Goal: Task Accomplishment & Management: Complete application form

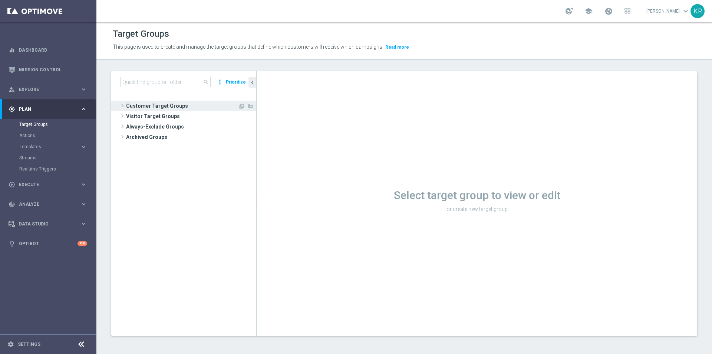
click at [156, 103] on span "Customer Target Groups" at bounding box center [182, 106] width 112 height 10
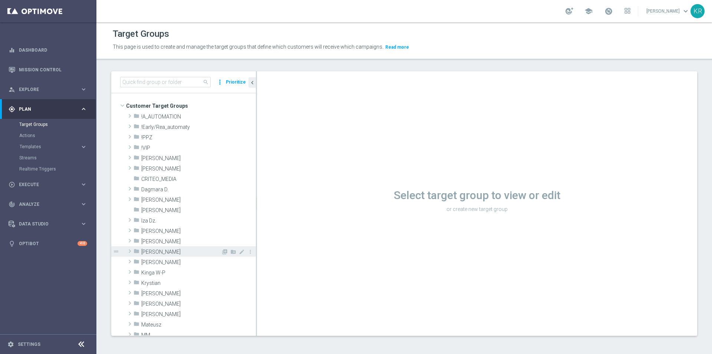
click at [169, 253] on span "[PERSON_NAME]" at bounding box center [181, 252] width 80 height 6
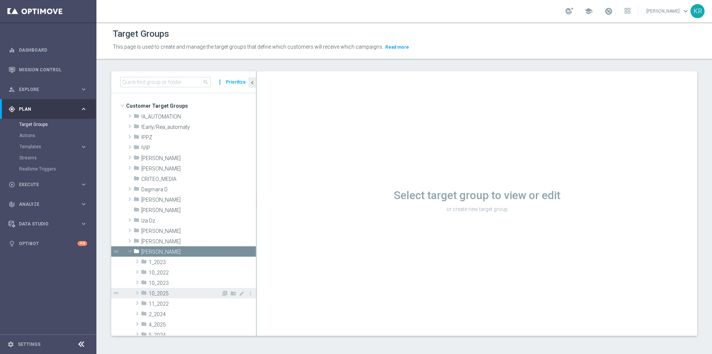
click at [177, 291] on span "10_2025" at bounding box center [185, 293] width 72 height 6
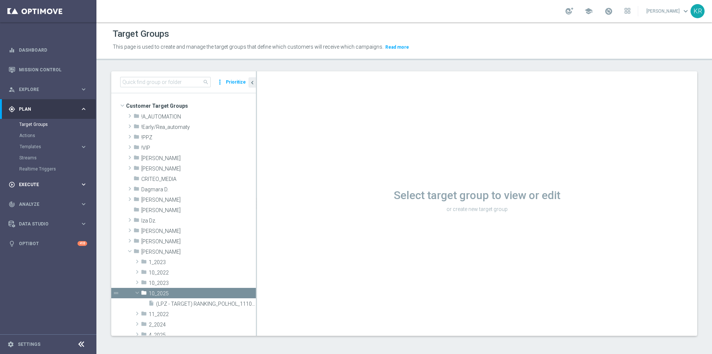
click at [72, 188] on div "play_circle_outline Execute keyboard_arrow_right" at bounding box center [48, 184] width 96 height 20
click at [40, 147] on div "Campaign Builder" at bounding box center [57, 143] width 76 height 11
click at [40, 144] on link "Campaign Builder" at bounding box center [48, 144] width 58 height 6
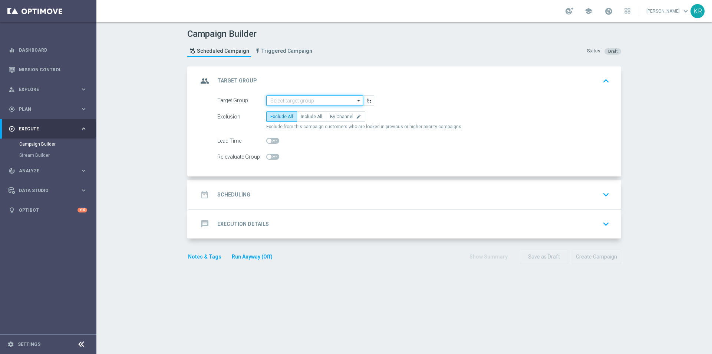
click at [304, 103] on input at bounding box center [314, 100] width 97 height 10
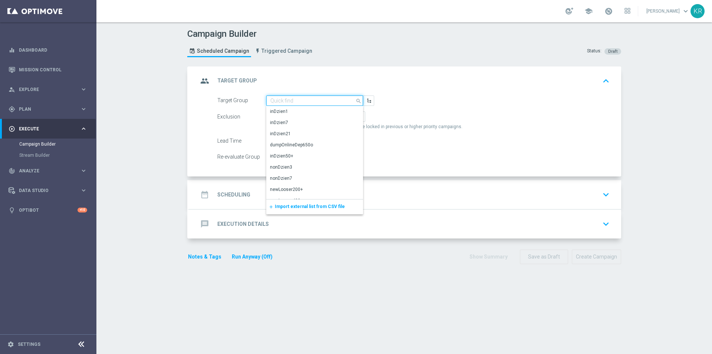
paste input "(LPZ - TARGET) RANKING_POLHOL_11102025"
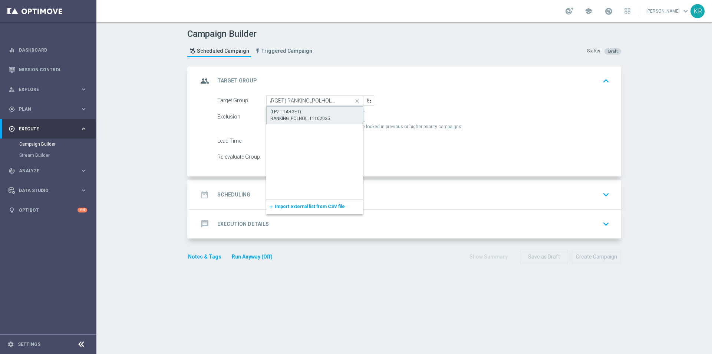
click at [307, 113] on div "(LPZ - TARGET) RANKING_POLHOL_11102025" at bounding box center [314, 114] width 89 height 13
type input "(LPZ - TARGET) RANKING_POLHOL_11102025"
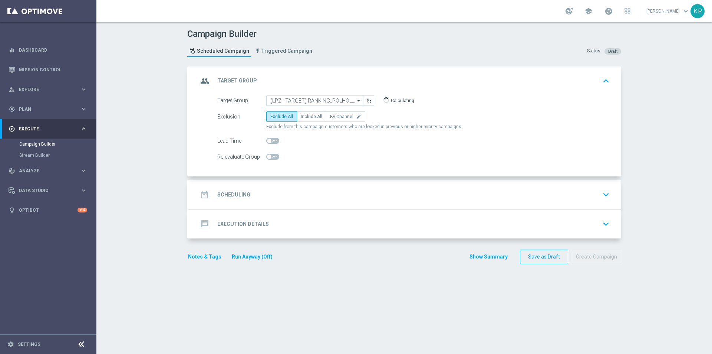
click at [248, 197] on div "date_range Scheduling keyboard_arrow_down" at bounding box center [405, 194] width 414 height 14
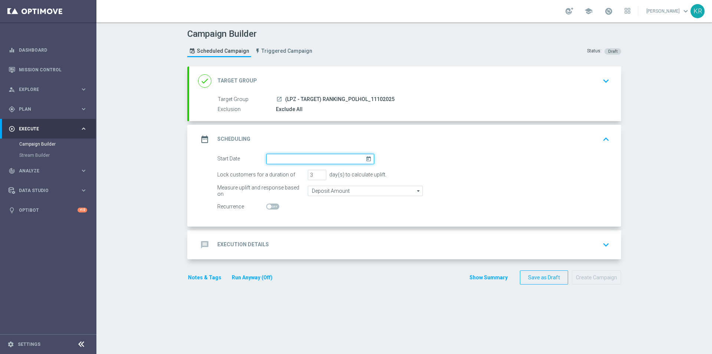
click at [283, 155] on input at bounding box center [320, 159] width 108 height 10
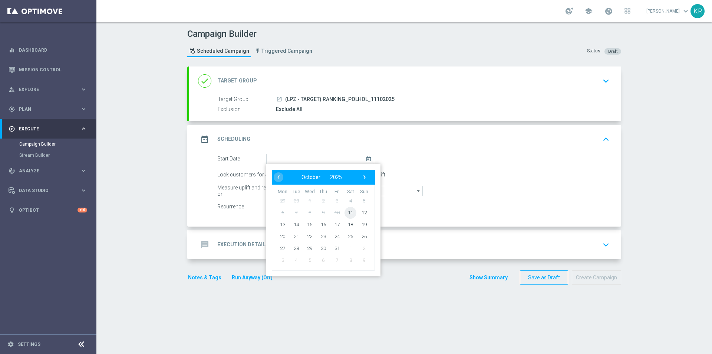
click at [348, 215] on span "11" at bounding box center [351, 212] width 12 height 12
type input "[DATE]"
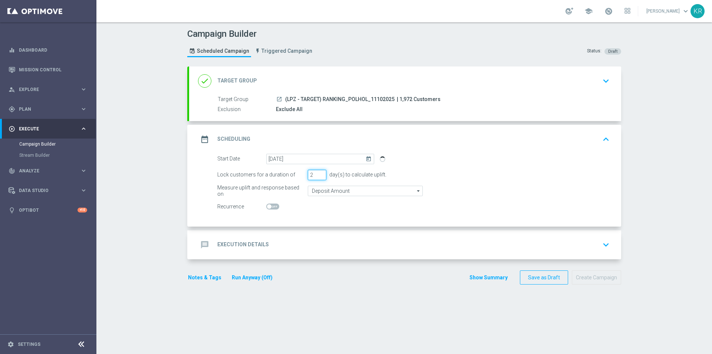
click at [318, 178] on input "2" at bounding box center [317, 175] width 19 height 10
type input "1"
click at [318, 178] on input "1" at bounding box center [317, 175] width 19 height 10
click at [299, 239] on div "message Execution Details keyboard_arrow_down" at bounding box center [405, 244] width 414 height 14
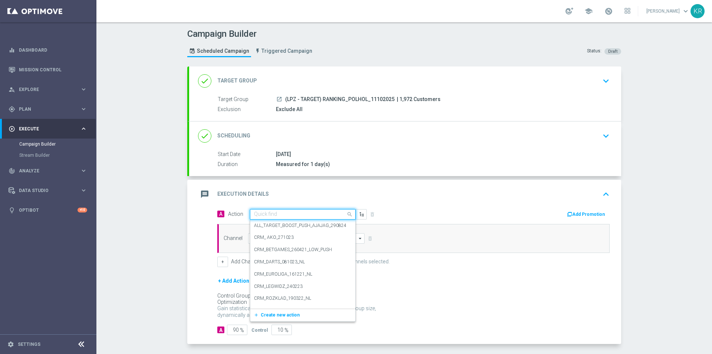
click at [272, 213] on input "text" at bounding box center [295, 214] width 83 height 6
click at [283, 315] on span "Create new action" at bounding box center [280, 314] width 39 height 5
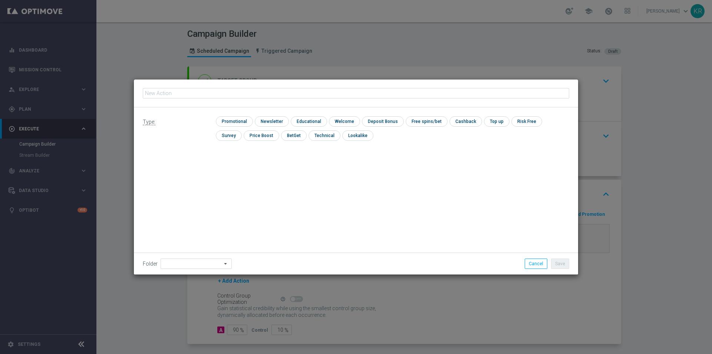
type input "(LPZ - TARGET) RANKING_POLHOL_11102025"
click at [264, 124] on input "checkbox" at bounding box center [271, 121] width 32 height 10
checkbox input "true"
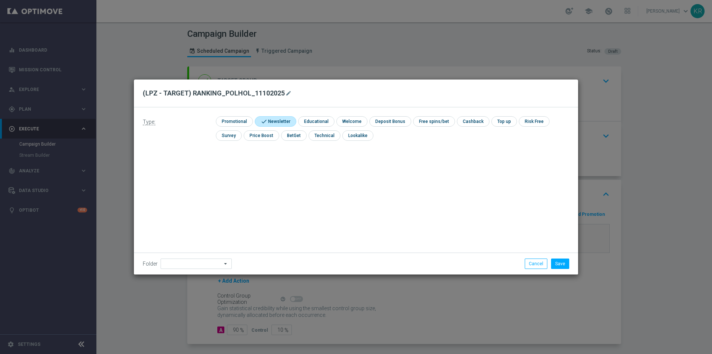
click at [222, 261] on icon "arrow_drop_down" at bounding box center [225, 264] width 7 height 10
click at [203, 194] on div "[PERSON_NAME]" at bounding box center [195, 192] width 69 height 11
type input "[PERSON_NAME]"
click at [558, 263] on button "Save" at bounding box center [560, 263] width 18 height 10
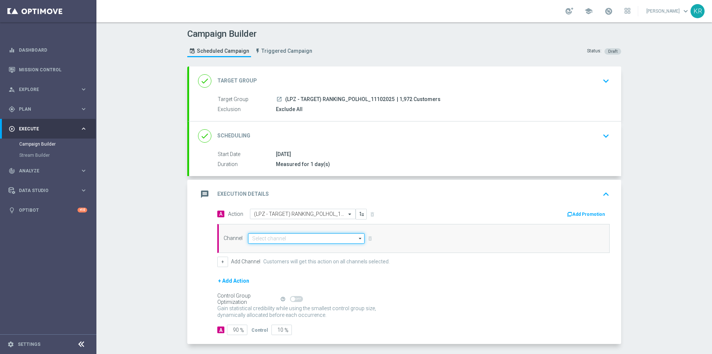
click at [254, 237] on input at bounding box center [306, 238] width 116 height 10
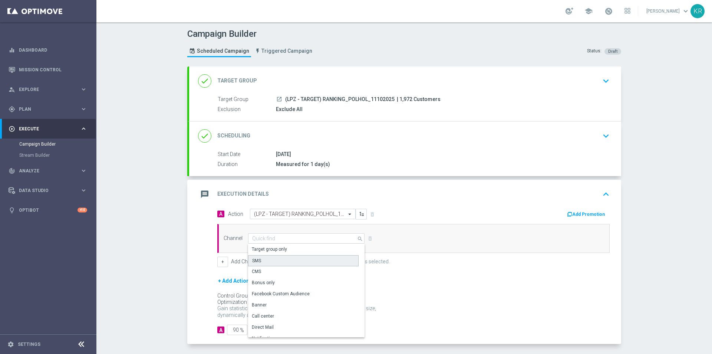
click at [272, 255] on div "SMS" at bounding box center [303, 260] width 111 height 11
type input "SMS"
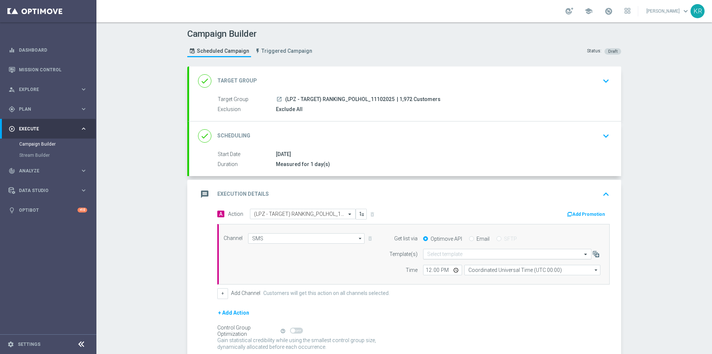
click at [474, 253] on input "text" at bounding box center [499, 254] width 145 height 6
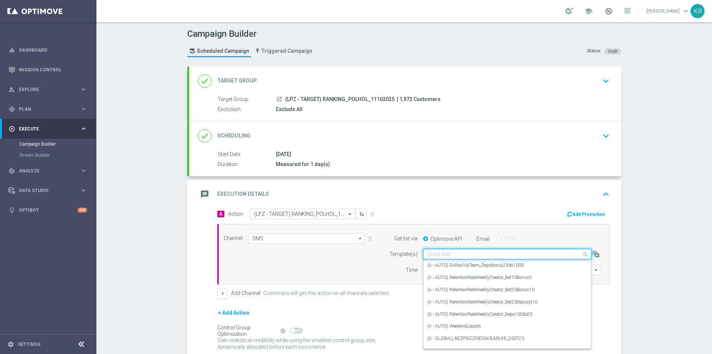
paste input "(LPZ - TARGET) RANKING_POLHOL_11102025"
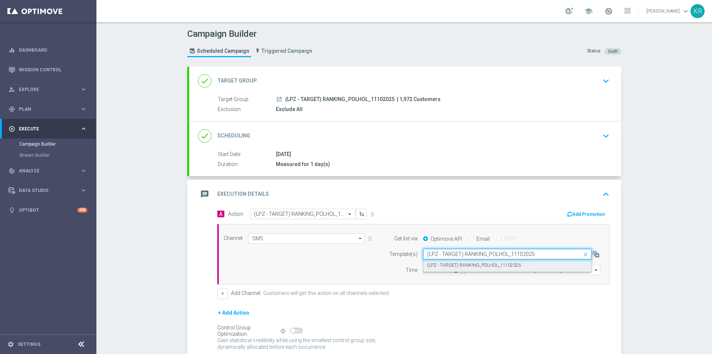
click at [480, 268] on label "(LPZ - TARGET) RANKING_POLHOL_11102025" at bounding box center [474, 265] width 94 height 6
type input "(LPZ - TARGET) RANKING_POLHOL_11102025"
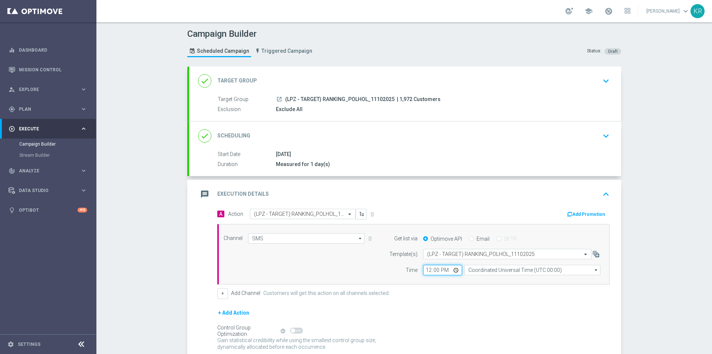
click at [425, 270] on input "12:00" at bounding box center [442, 269] width 39 height 10
type input "10:13"
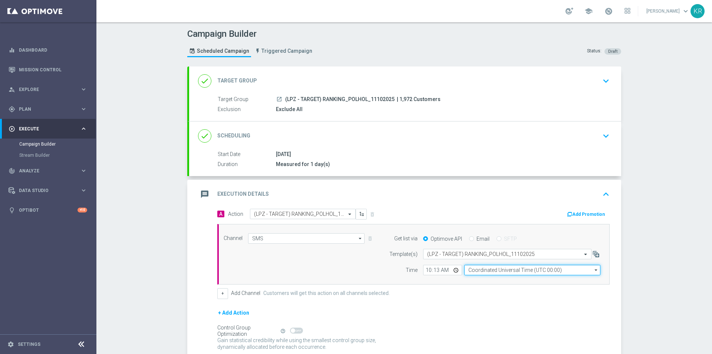
click at [492, 267] on input "Coordinated Universal Time (UTC 00:00)" at bounding box center [532, 269] width 136 height 10
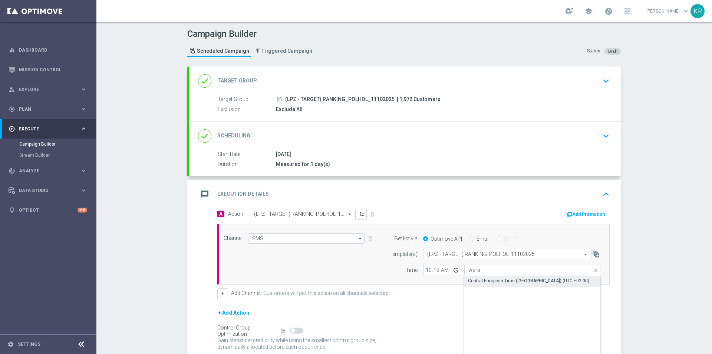
click at [489, 282] on div "Central European Time ([GEOGRAPHIC_DATA]) (UTC +02:00)" at bounding box center [528, 280] width 121 height 7
type input "Central European Time ([GEOGRAPHIC_DATA]) (UTC +02:00)"
click at [381, 142] on div "done Scheduling keyboard_arrow_down" at bounding box center [405, 136] width 414 height 14
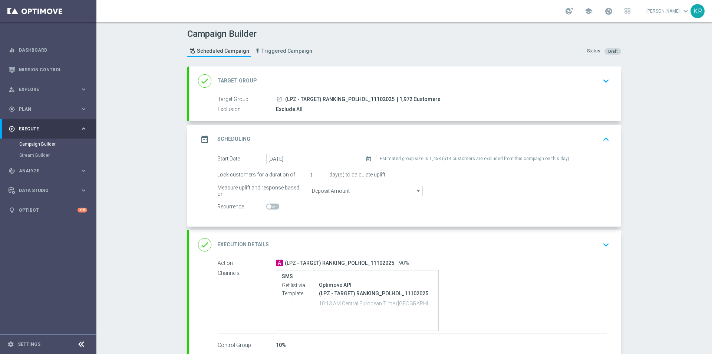
click at [357, 78] on div "done Target Group keyboard_arrow_down" at bounding box center [405, 81] width 414 height 14
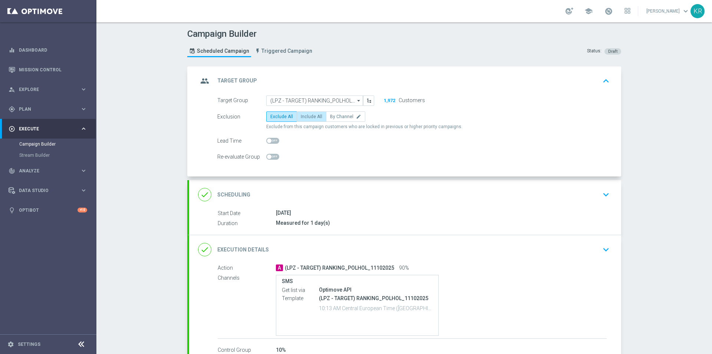
click at [306, 116] on span "Include All" at bounding box center [312, 116] width 22 height 5
click at [306, 116] on input "Include All" at bounding box center [303, 117] width 5 height 5
radio input "true"
click at [339, 85] on div "group Target Group keyboard_arrow_up" at bounding box center [405, 81] width 414 height 14
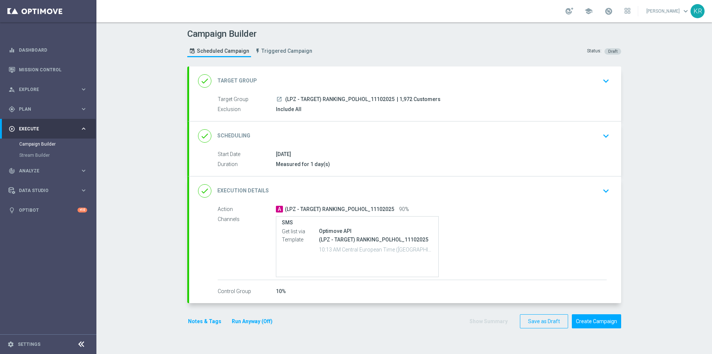
click at [342, 190] on div "done Execution Details keyboard_arrow_down" at bounding box center [405, 191] width 414 height 14
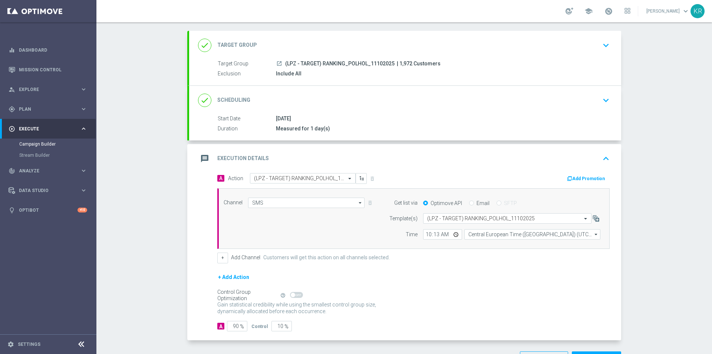
scroll to position [62, 0]
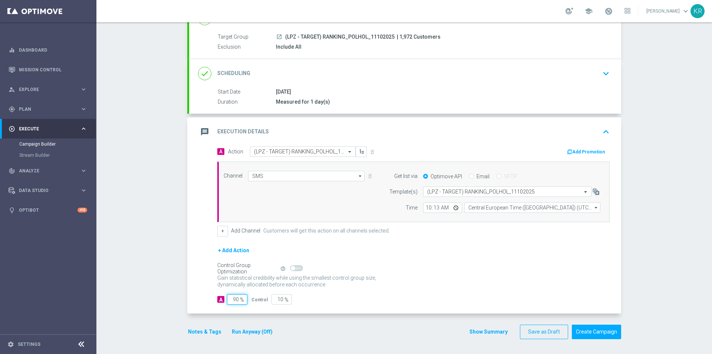
click at [230, 299] on input "90" at bounding box center [237, 299] width 20 height 10
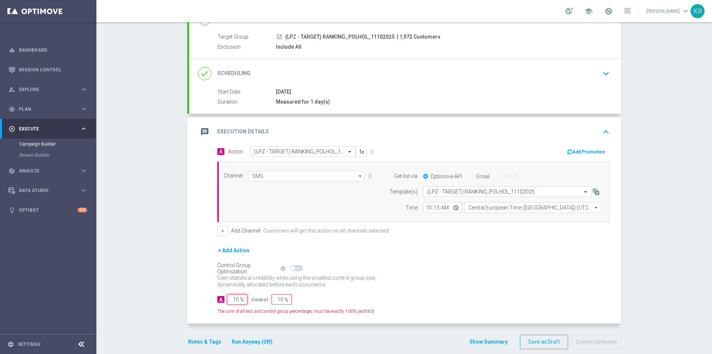
type input "100"
type input "0"
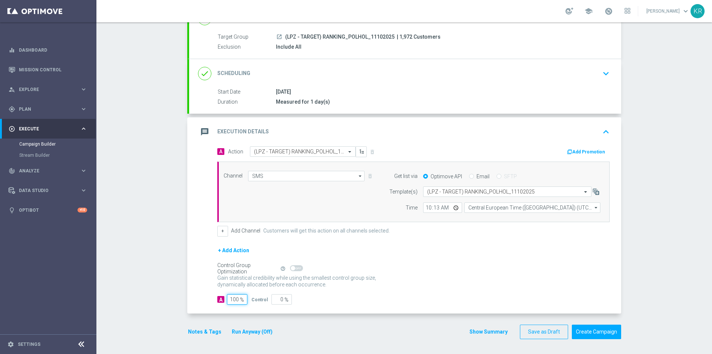
type input "100"
click at [434, 244] on form "A Action Select action (LPZ - TARGET) RANKING_POLHOL_11102025 delete_forever Ad…" at bounding box center [413, 225] width 392 height 158
click at [592, 331] on button "Create Campaign" at bounding box center [596, 331] width 49 height 14
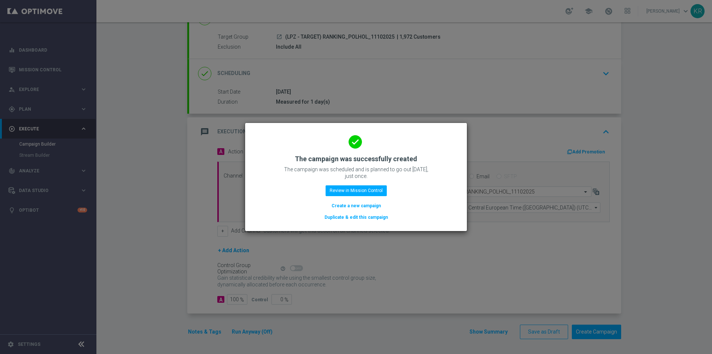
click at [358, 207] on button "Create a new campaign" at bounding box center [356, 205] width 51 height 8
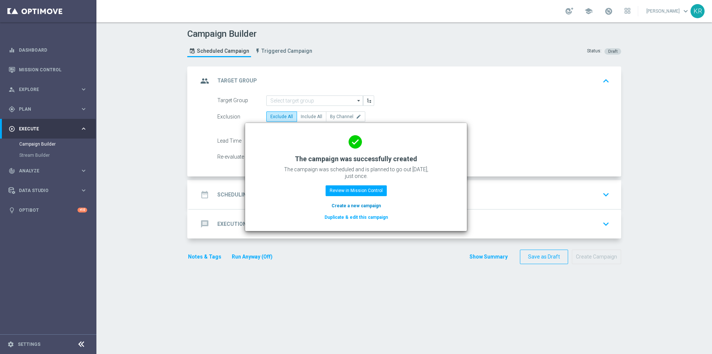
scroll to position [0, 0]
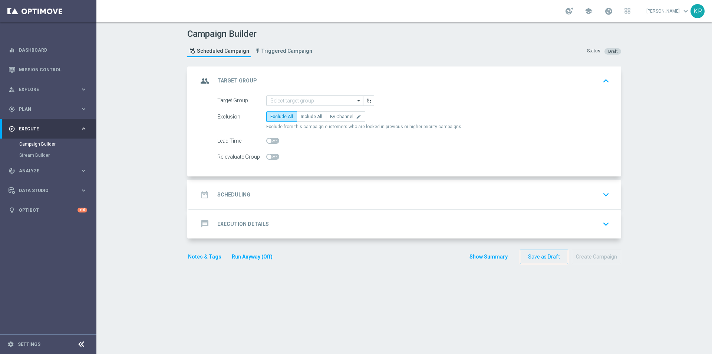
click at [307, 75] on div "group Target Group keyboard_arrow_up" at bounding box center [405, 81] width 414 height 14
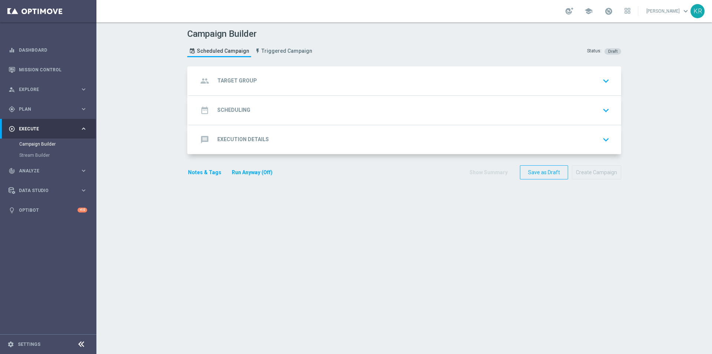
click at [307, 75] on div "group Target Group keyboard_arrow_down Target Group arrow_drop_down Show Select…" at bounding box center [405, 80] width 432 height 29
click at [36, 176] on div "track_changes Analyze keyboard_arrow_right" at bounding box center [48, 171] width 96 height 20
click at [405, 134] on div "message Execution Details keyboard_arrow_down" at bounding box center [405, 139] width 414 height 14
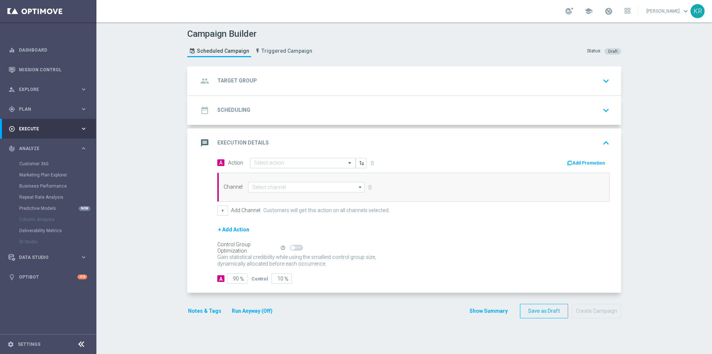
click at [408, 114] on div "date_range Scheduling keyboard_arrow_down" at bounding box center [405, 110] width 414 height 14
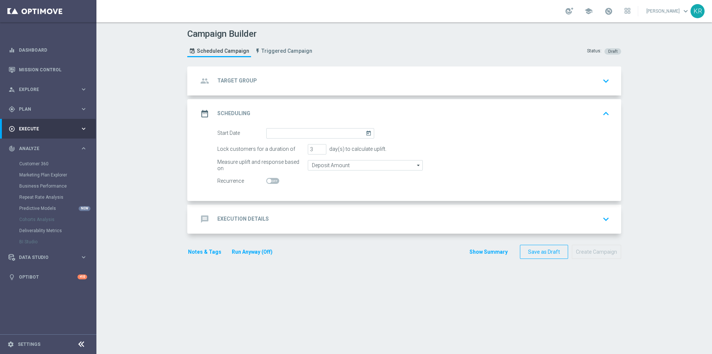
click at [405, 82] on div "group Target Group keyboard_arrow_down Target Group arrow_drop_down Show Select…" at bounding box center [405, 80] width 432 height 29
click at [400, 82] on div "group Target Group keyboard_arrow_down" at bounding box center [405, 81] width 414 height 14
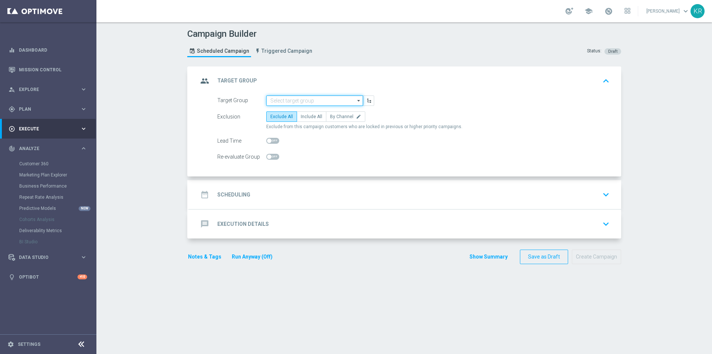
click at [281, 101] on input at bounding box center [314, 100] width 97 height 10
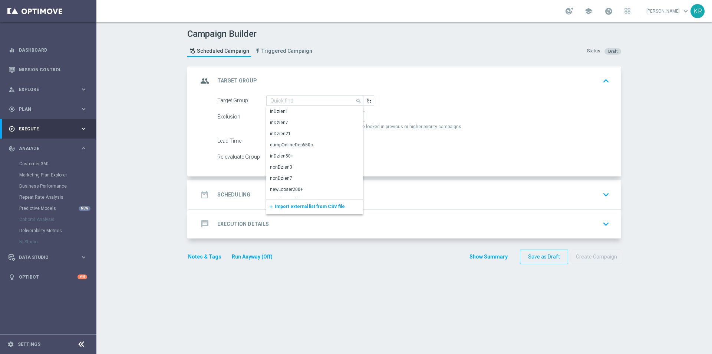
click at [303, 204] on span "Import external list from CSV file" at bounding box center [310, 206] width 70 height 5
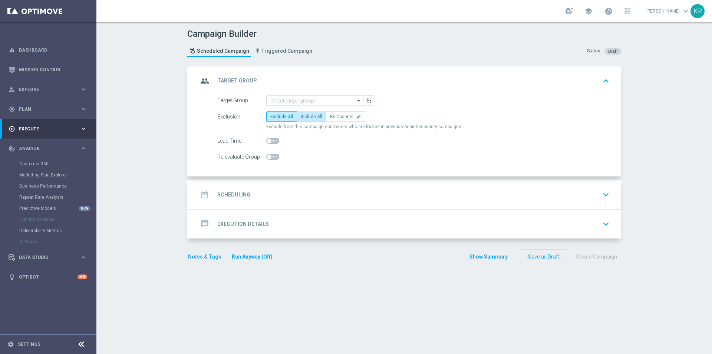
click at [307, 113] on label "Include All" at bounding box center [312, 116] width 30 height 10
click at [306, 115] on input "Include All" at bounding box center [303, 117] width 5 height 5
radio input "true"
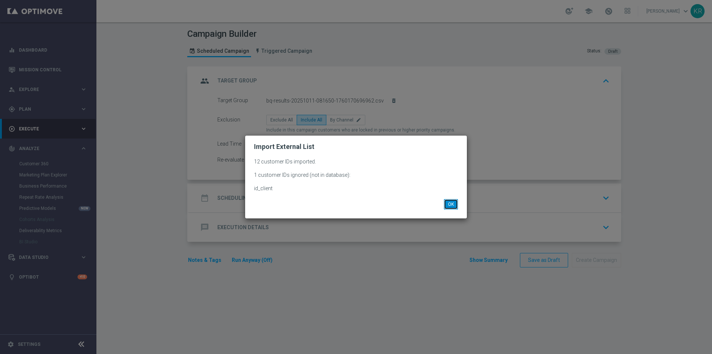
click at [451, 203] on button "OK" at bounding box center [451, 204] width 14 height 10
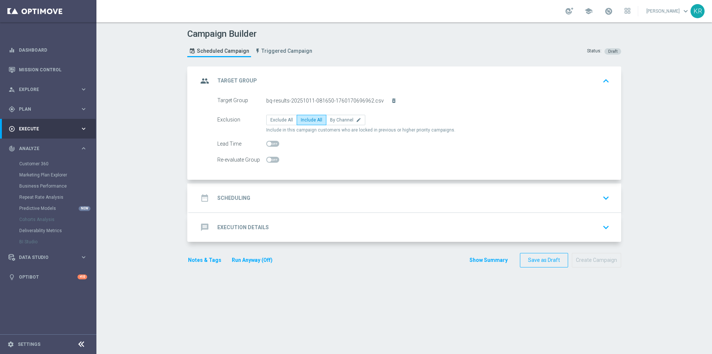
click at [314, 188] on div "date_range Scheduling keyboard_arrow_down" at bounding box center [405, 197] width 432 height 29
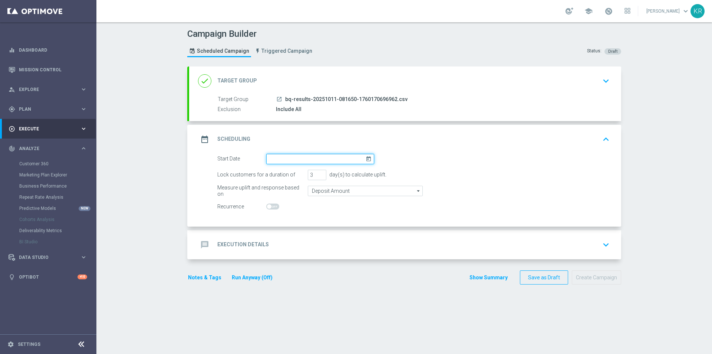
click at [275, 157] on input at bounding box center [320, 159] width 108 height 10
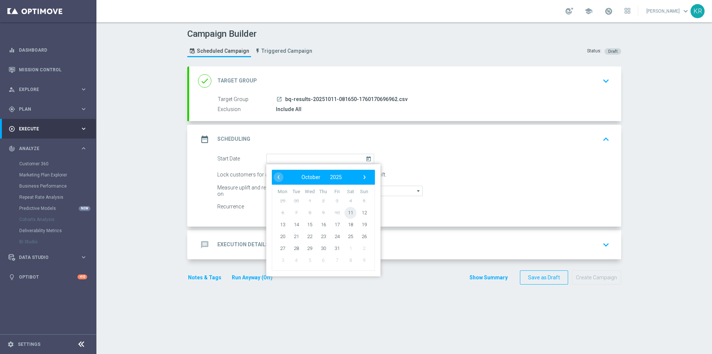
click at [348, 210] on span "11" at bounding box center [351, 212] width 12 height 12
type input "[DATE]"
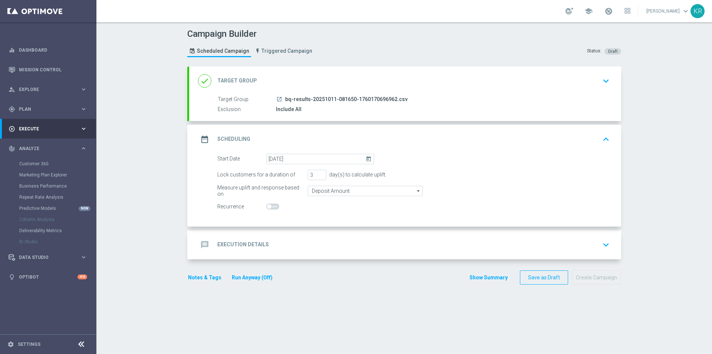
click at [300, 246] on div "message Execution Details keyboard_arrow_down" at bounding box center [405, 244] width 414 height 14
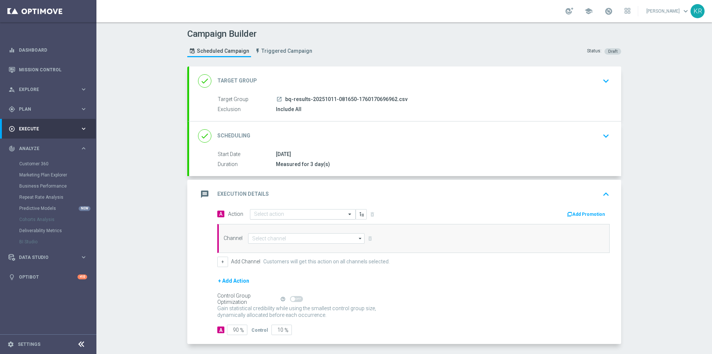
click at [259, 217] on div "Select action" at bounding box center [303, 214] width 106 height 10
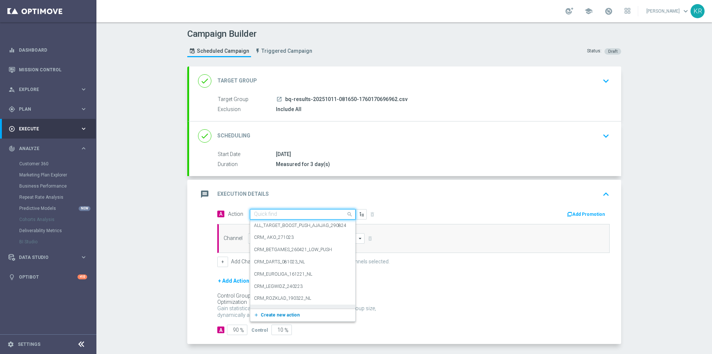
click at [285, 313] on span "Create new action" at bounding box center [280, 314] width 39 height 5
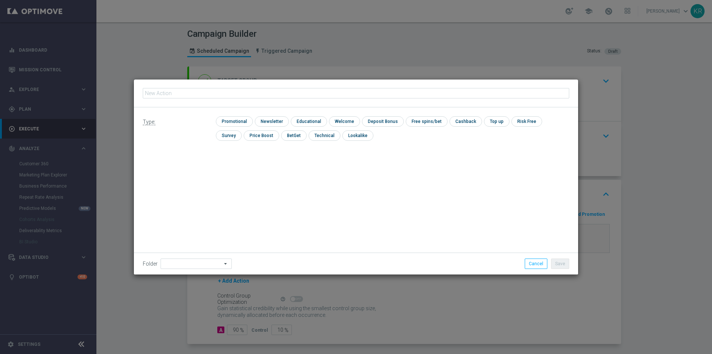
type input "(LPZ - TARGET) Welcome Bonus_11102025"
click at [277, 122] on input "checkbox" at bounding box center [271, 121] width 32 height 10
checkbox input "true"
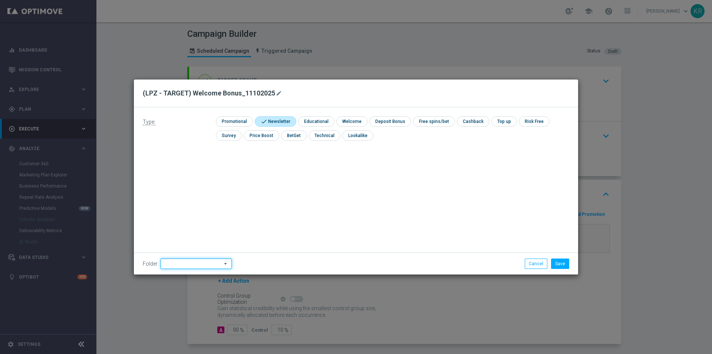
click at [201, 260] on input at bounding box center [196, 263] width 71 height 10
click at [194, 194] on div "[PERSON_NAME]" at bounding box center [195, 192] width 69 height 10
type input "[PERSON_NAME]"
click at [558, 256] on div "Folder [PERSON_NAME] [PERSON_NAME] arrow_drop_down Show Selected 0 of 480 !ARCH…" at bounding box center [356, 263] width 444 height 22
click at [558, 260] on button "Save" at bounding box center [560, 263] width 18 height 10
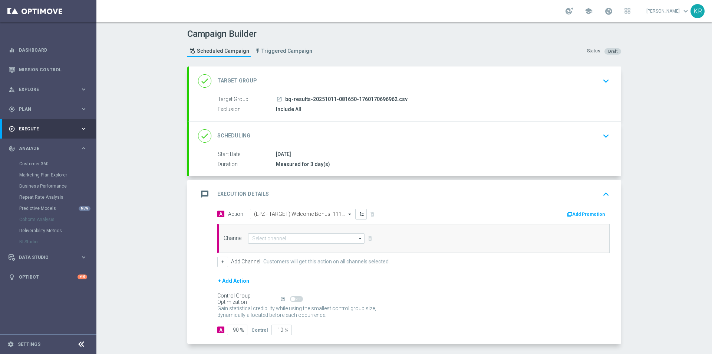
click at [302, 243] on div "Channel arrow_drop_down Show Selected 0 of NaN Target group only SMS" at bounding box center [413, 238] width 392 height 29
click at [294, 241] on input at bounding box center [306, 238] width 116 height 10
click at [278, 260] on div "SMS" at bounding box center [303, 260] width 111 height 11
type input "SMS"
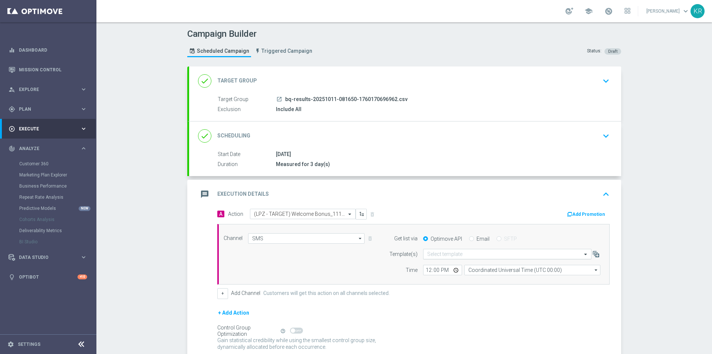
click at [472, 254] on input "text" at bounding box center [499, 254] width 145 height 6
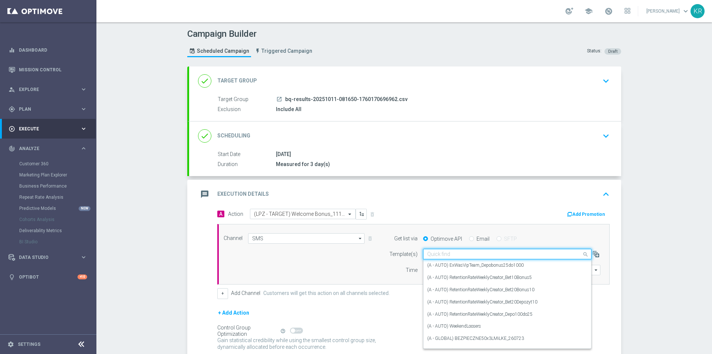
paste input "(LPZ - TARGET) Welcome Bonus_11102025"
type input "(LPZ - TARGET) Welcome Bonus_11102025"
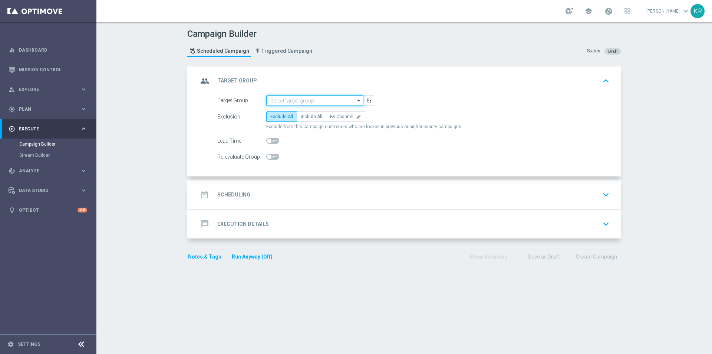
click at [293, 98] on input at bounding box center [314, 100] width 97 height 10
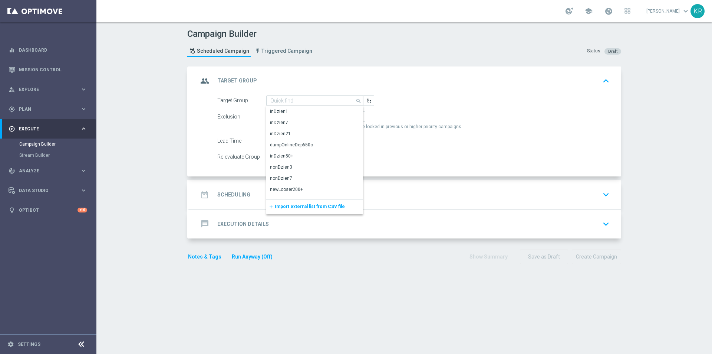
click at [309, 209] on span "Import external list from CSV file" at bounding box center [310, 206] width 70 height 5
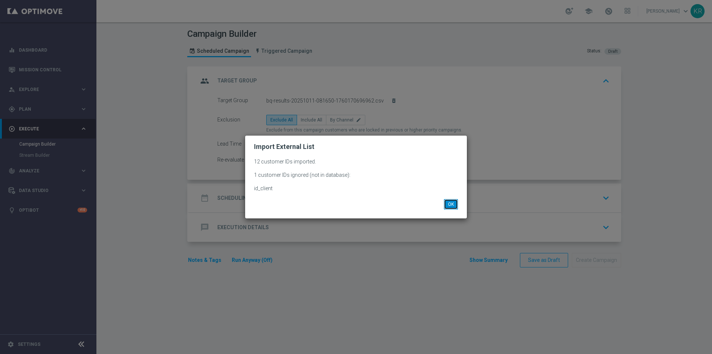
click at [450, 206] on button "OK" at bounding box center [451, 204] width 14 height 10
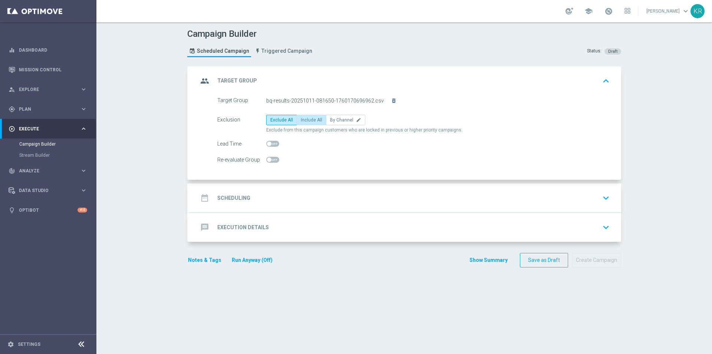
click at [309, 122] on label "Include All" at bounding box center [312, 120] width 30 height 10
click at [306, 122] on input "Include All" at bounding box center [303, 121] width 5 height 5
radio input "true"
click at [280, 193] on div "date_range Scheduling keyboard_arrow_down" at bounding box center [405, 198] width 414 height 14
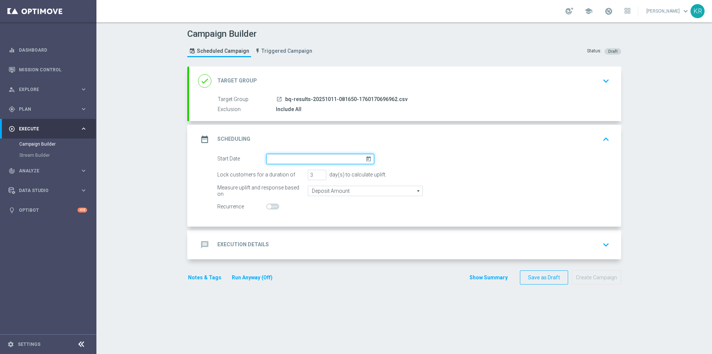
click at [277, 158] on input at bounding box center [320, 159] width 108 height 10
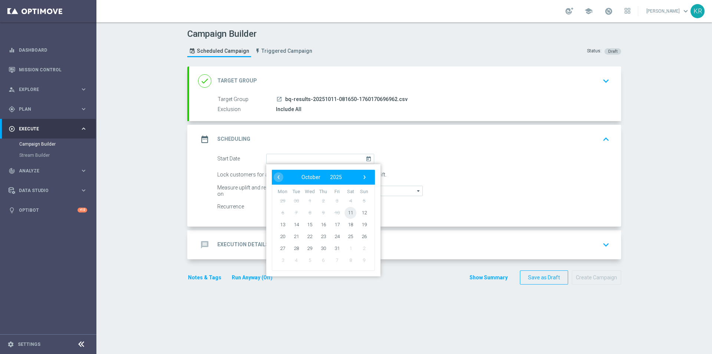
click at [349, 216] on span "11" at bounding box center [351, 212] width 12 height 12
type input "[DATE]"
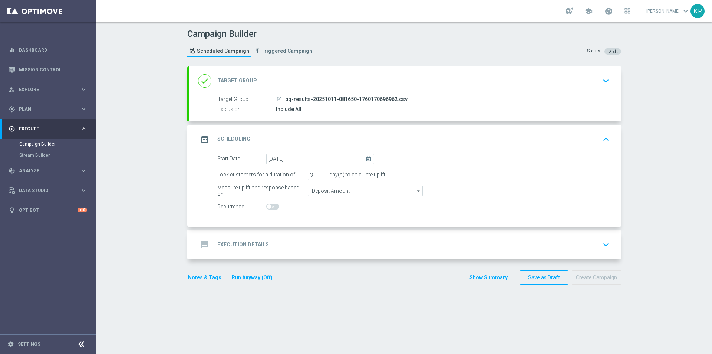
click at [306, 234] on div "message Execution Details keyboard_arrow_down" at bounding box center [405, 244] width 432 height 29
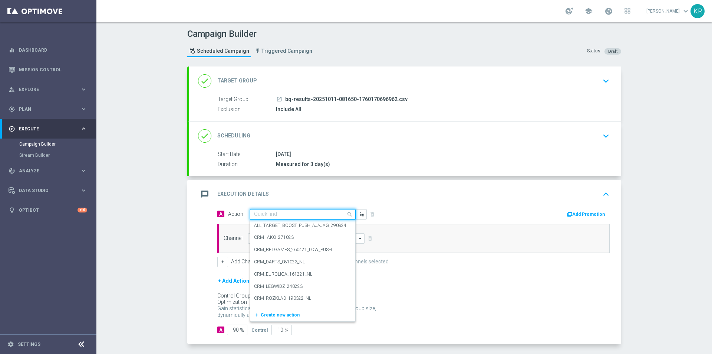
click at [263, 213] on input "text" at bounding box center [295, 214] width 83 height 6
click at [284, 313] on span "Create new action" at bounding box center [280, 314] width 39 height 5
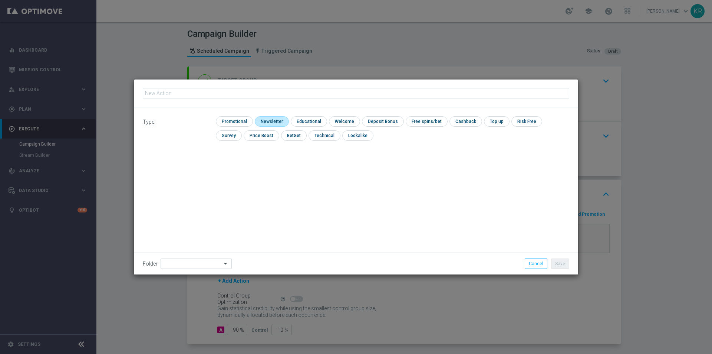
click at [264, 119] on input "checkbox" at bounding box center [271, 121] width 32 height 10
checkbox input "true"
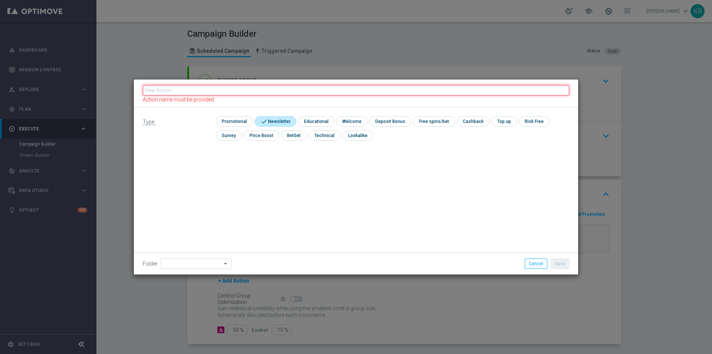
click at [232, 90] on input "text" at bounding box center [356, 90] width 427 height 10
paste input "(LPZ - TARGET) Welcome Bonus_11102025"
type input "(LPZ - TARGET) Welcome Bonus_11102025"
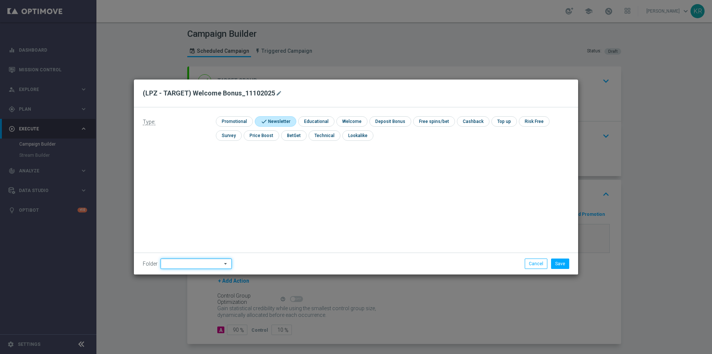
click at [211, 267] on input at bounding box center [196, 263] width 71 height 10
click at [180, 190] on div "[PERSON_NAME]" at bounding box center [181, 193] width 33 height 7
type input "[PERSON_NAME]"
click at [563, 261] on button "Save" at bounding box center [560, 263] width 18 height 10
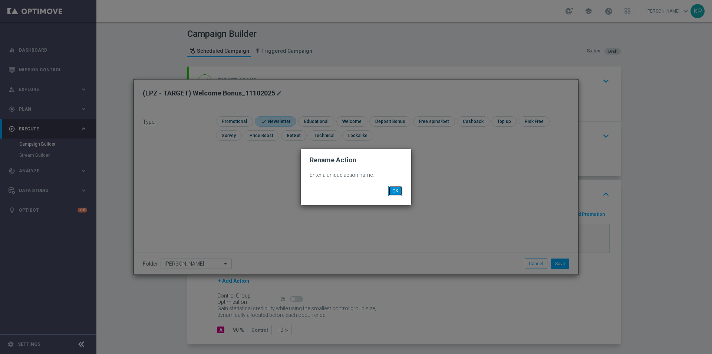
click at [396, 193] on button "OK" at bounding box center [395, 190] width 14 height 10
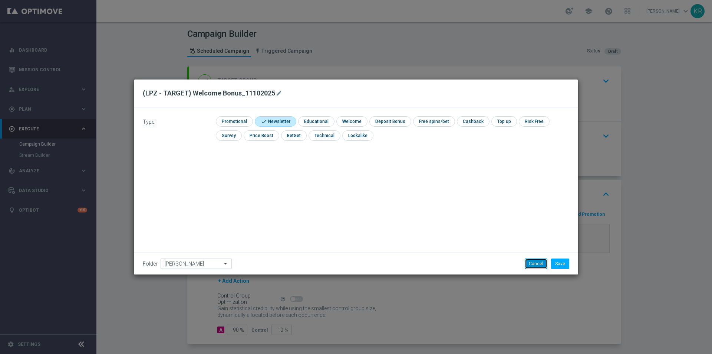
click at [542, 262] on button "Cancel" at bounding box center [536, 263] width 23 height 10
checkbox input "false"
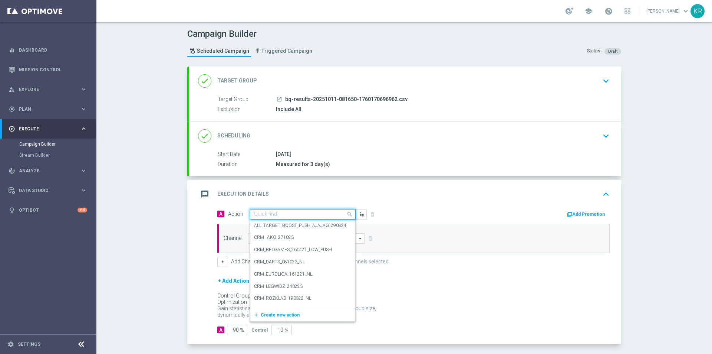
click at [265, 216] on input "text" at bounding box center [295, 214] width 83 height 6
paste input "(LPZ - TARGET) Welcome Bonus_11102025"
type input "(LPZ - TARGET) Welcome Bonus_11102025"
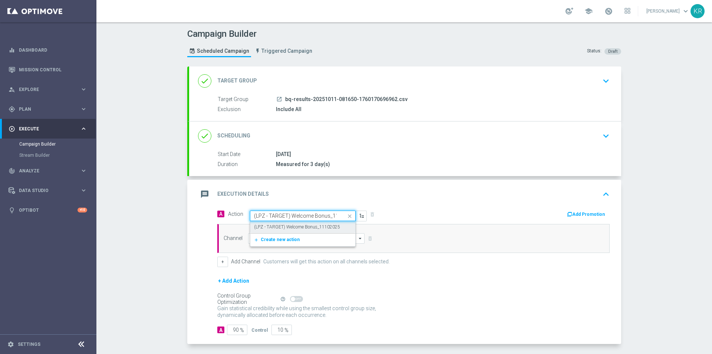
scroll to position [0, 16]
click at [288, 225] on label "(LPZ - TARGET) Welcome Bonus_11102025" at bounding box center [297, 227] width 86 height 6
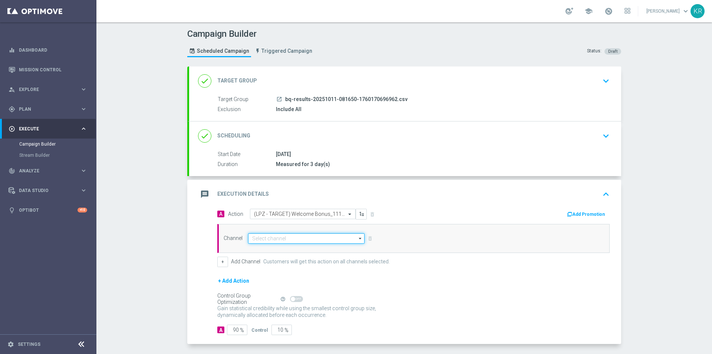
click at [277, 236] on input at bounding box center [306, 238] width 116 height 10
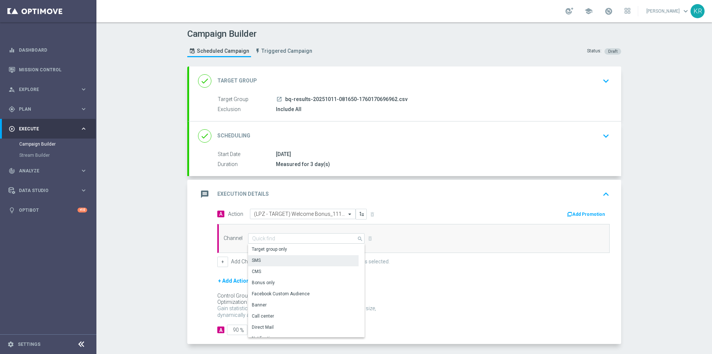
click at [270, 264] on div "SMS" at bounding box center [303, 260] width 111 height 10
type input "SMS"
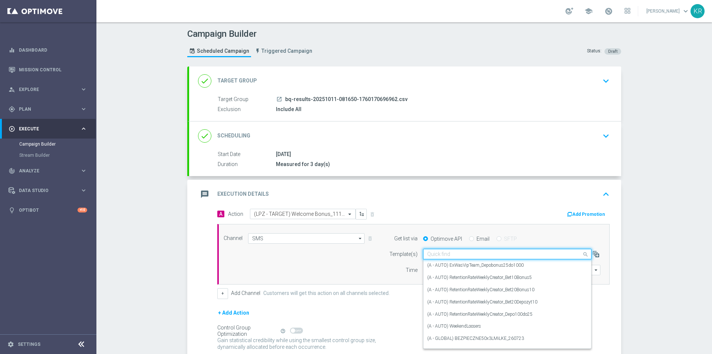
click at [443, 254] on input "text" at bounding box center [499, 254] width 145 height 6
paste input "(LPZ - TARGET) Welcome Bonus_11102025"
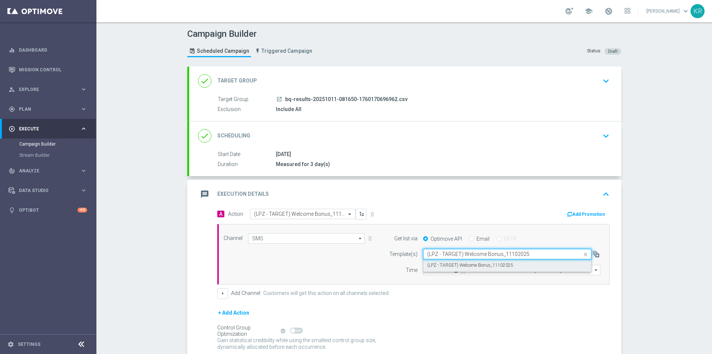
click at [458, 263] on label "(LPZ - TARGET) Welcome Bonus_11102025" at bounding box center [470, 265] width 86 height 6
type input "(LPZ - TARGET) Welcome Bonus_11102025"
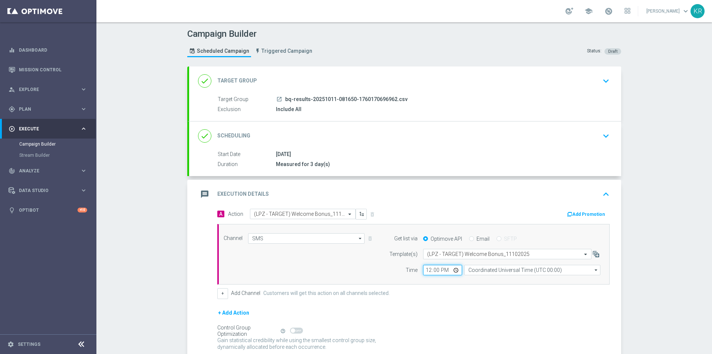
click at [424, 272] on input "12:00" at bounding box center [442, 269] width 39 height 10
type input "10:44"
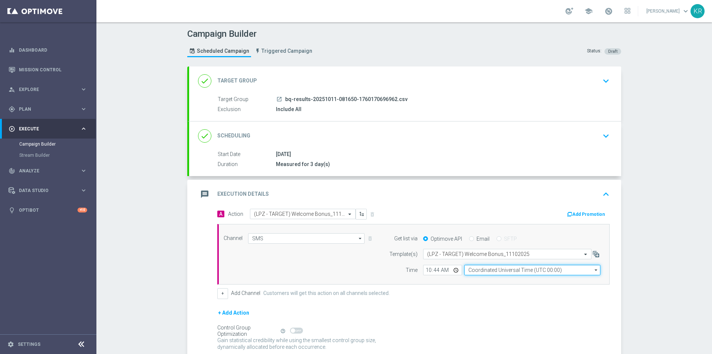
click at [489, 270] on input "Coordinated Universal Time (UTC 00:00)" at bounding box center [532, 269] width 136 height 10
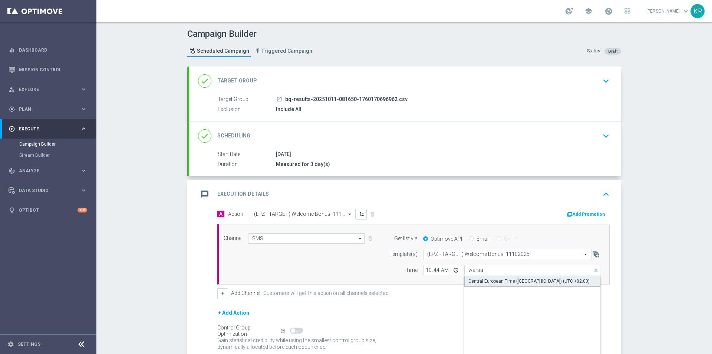
click at [490, 281] on div "Central European Time ([GEOGRAPHIC_DATA]) (UTC +02:00)" at bounding box center [529, 280] width 121 height 7
type input "Central European Time ([GEOGRAPHIC_DATA]) (UTC +02:00)"
click at [436, 305] on form "A Action Select action (LPZ - TARGET) Welcome Bonus_11102025 delete_forever Add…" at bounding box center [413, 287] width 392 height 158
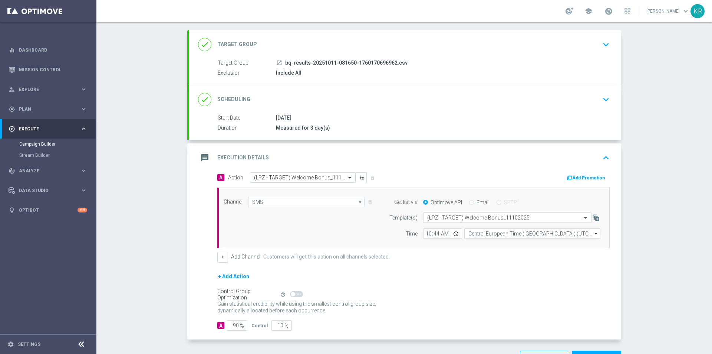
scroll to position [62, 0]
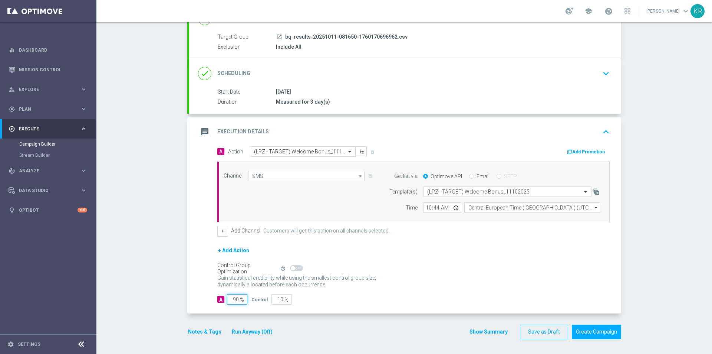
drag, startPoint x: 235, startPoint y: 299, endPoint x: 227, endPoint y: 299, distance: 8.6
click at [227, 299] on input "90" at bounding box center [237, 299] width 20 height 10
type input "1"
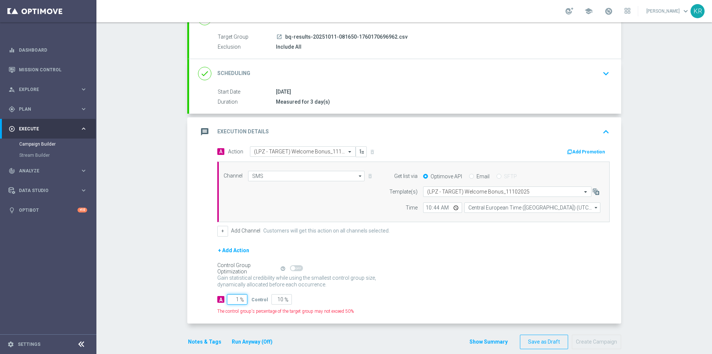
type input "99"
type input "10"
type input "90"
type input "100"
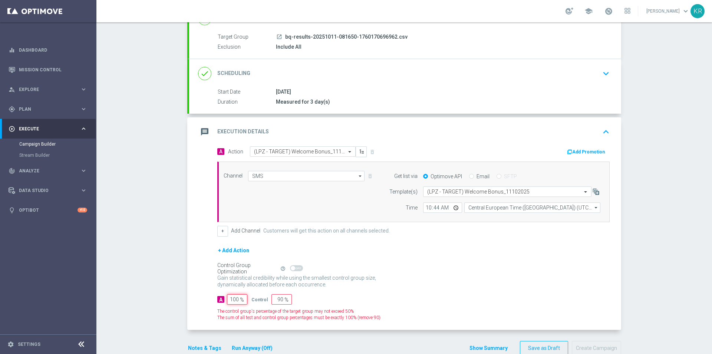
type input "0"
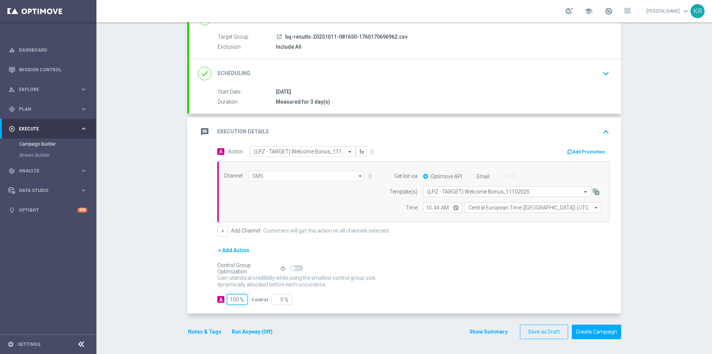
type input "100"
click at [487, 269] on div "Control Group Optimization Self Optimizing Campaign help_outline" at bounding box center [413, 268] width 392 height 8
click at [588, 331] on button "Create Campaign" at bounding box center [596, 331] width 49 height 14
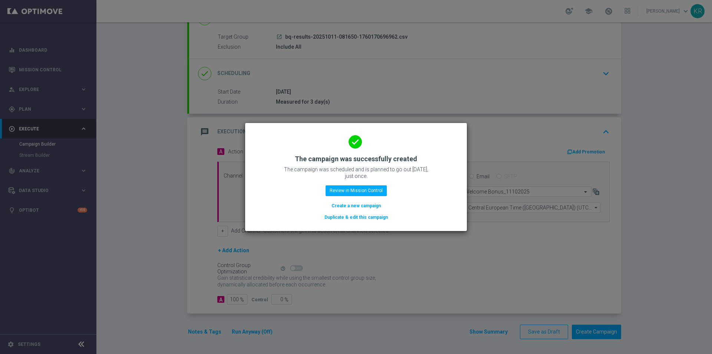
click at [352, 208] on button "Create a new campaign" at bounding box center [356, 205] width 51 height 8
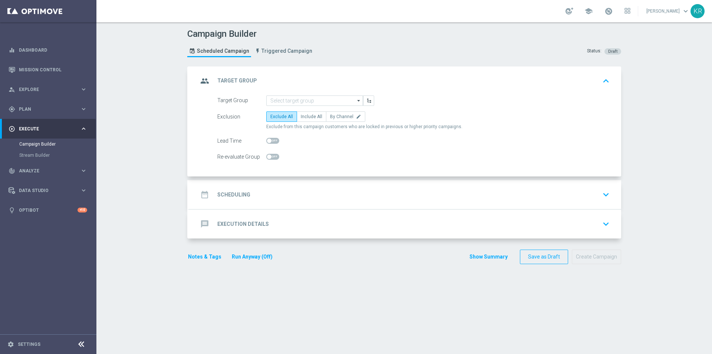
scroll to position [0, 0]
